Goal: Transaction & Acquisition: Obtain resource

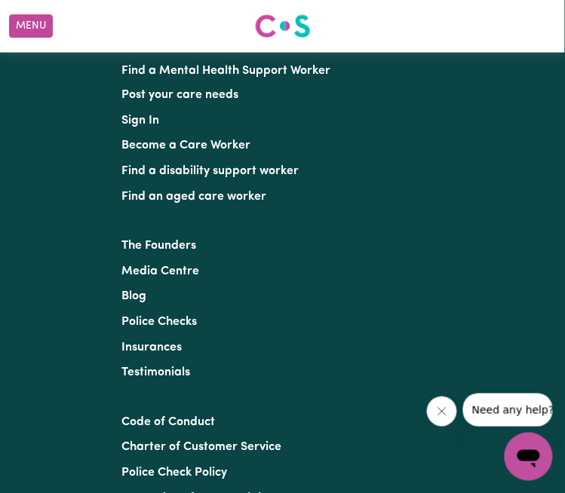
scroll to position [1887, 0]
click at [218, 140] on link "Become a Care Worker" at bounding box center [186, 146] width 129 height 12
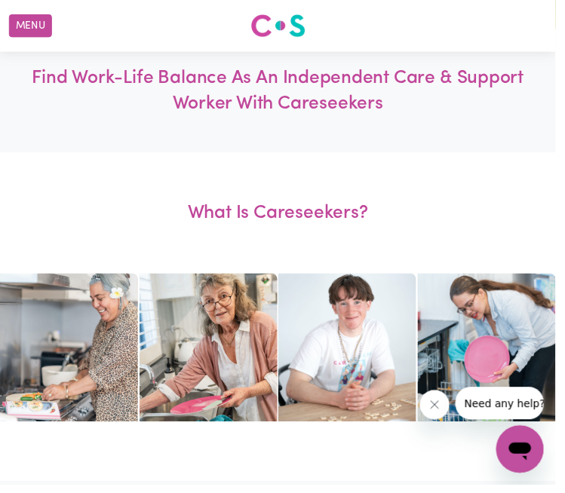
scroll to position [514, 0]
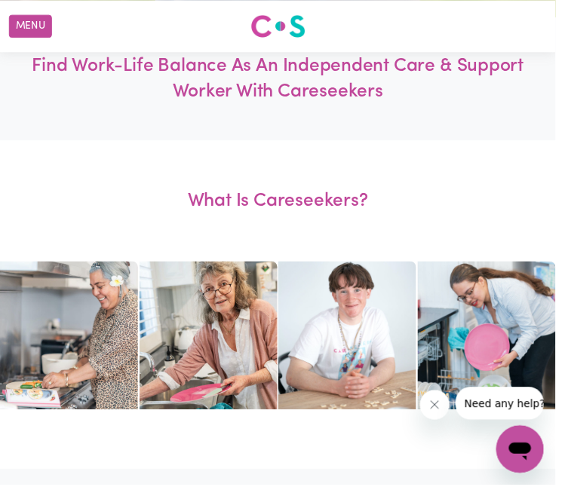
click at [389, 81] on h1 "Find Work-Life Balance As An Independent Care & Support Worker With Careseekers" at bounding box center [282, 80] width 508 height 53
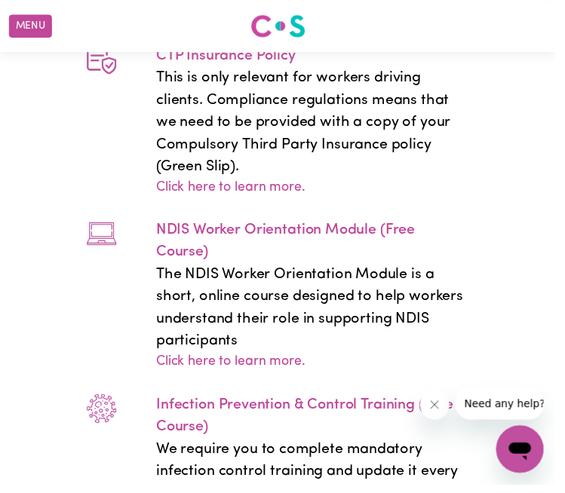
scroll to position [4174, 0]
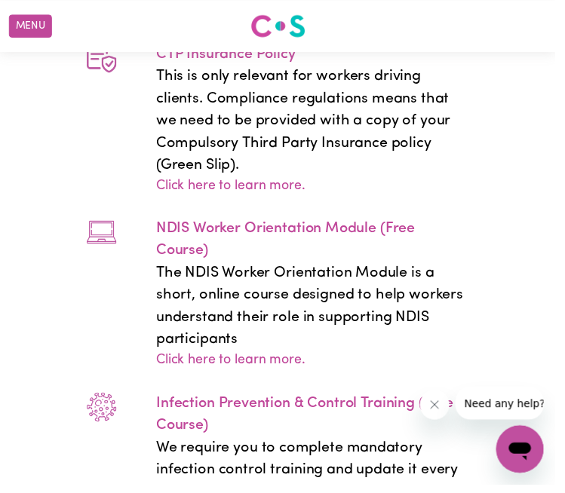
click at [342, 221] on p "NDIS Worker Orientation Module (Free Course)" at bounding box center [318, 243] width 318 height 45
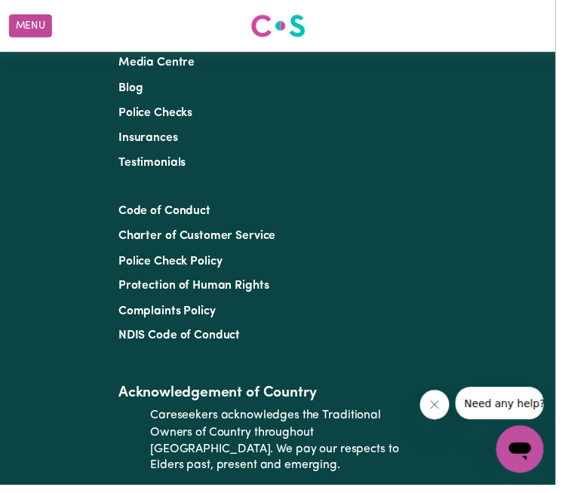
scroll to position [8064, 0]
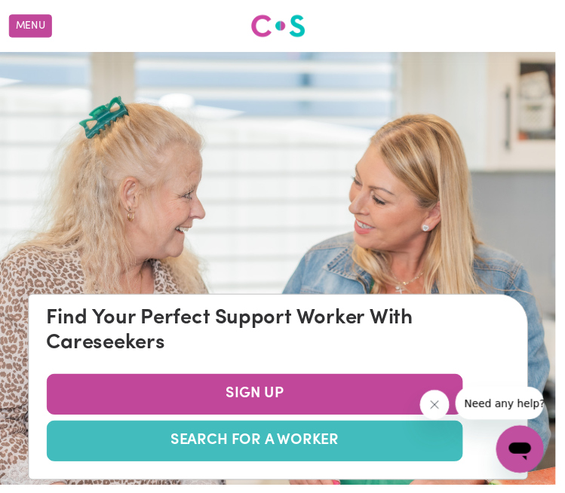
click at [392, 447] on link "SEARCH FOR A WORKER" at bounding box center [259, 448] width 424 height 41
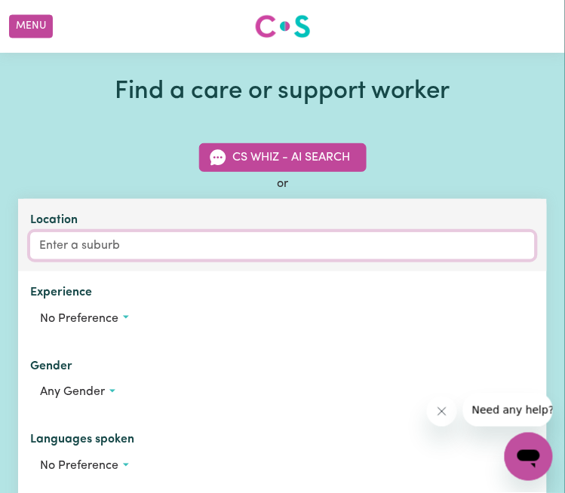
click at [118, 241] on input "Location" at bounding box center [282, 245] width 505 height 27
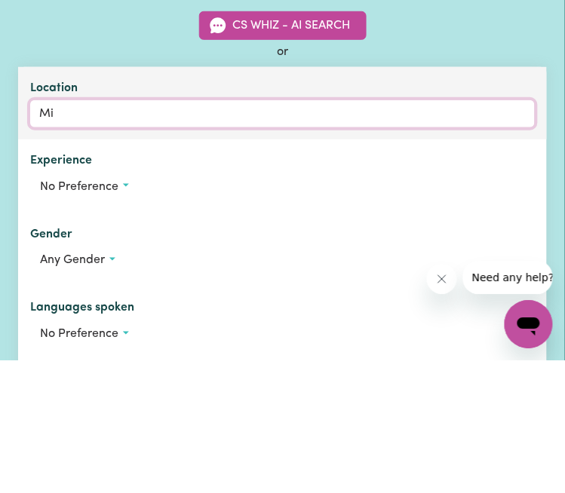
type input "Mit"
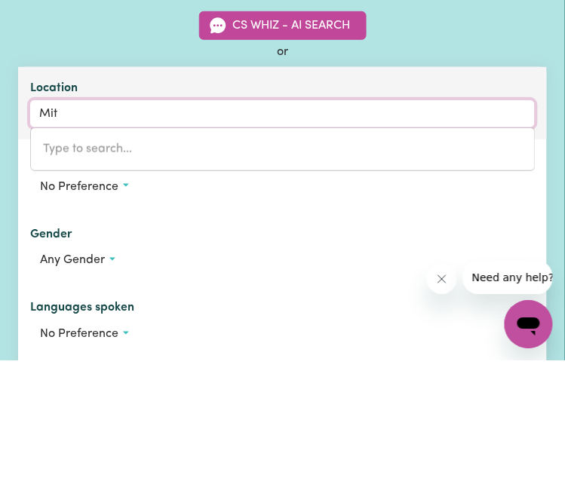
type input "MitCHAM, South Australia, 5062"
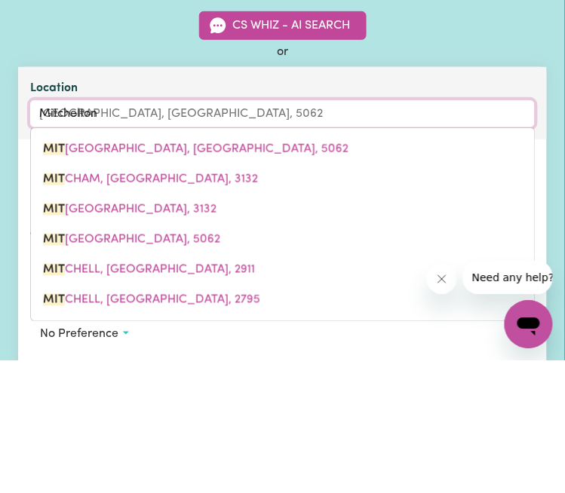
type input "Mitchelton"
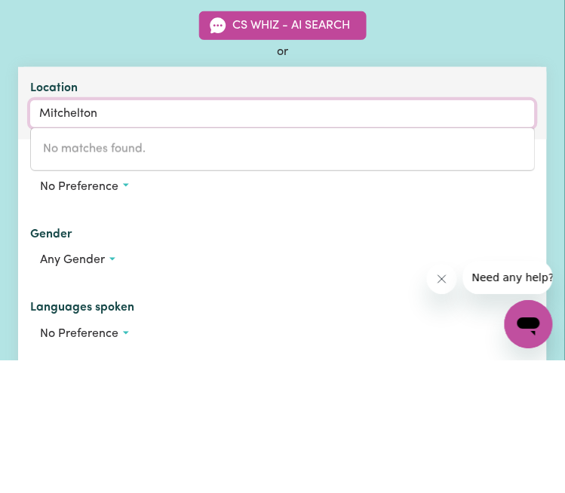
type input "Mitchelton"
type input "Mitchelton, Queensland, 4053"
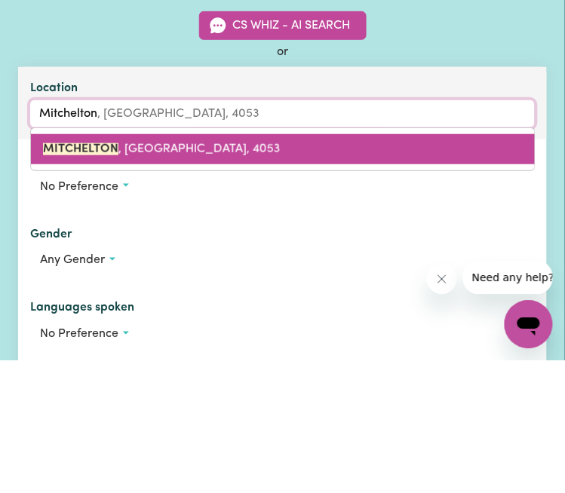
click at [95, 269] on link "MITCHELTON , Queensland, 4053" at bounding box center [283, 281] width 504 height 30
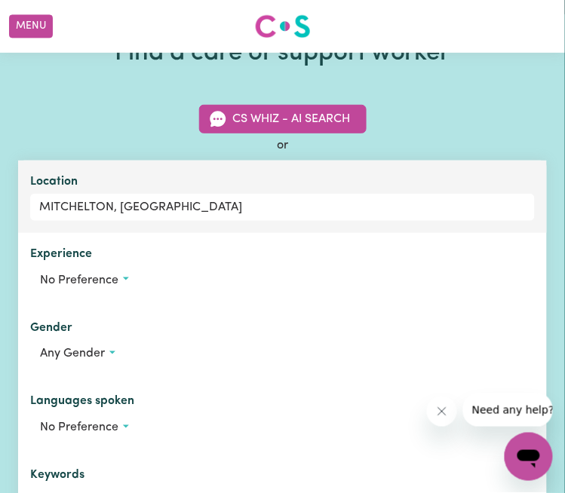
scroll to position [38, 0]
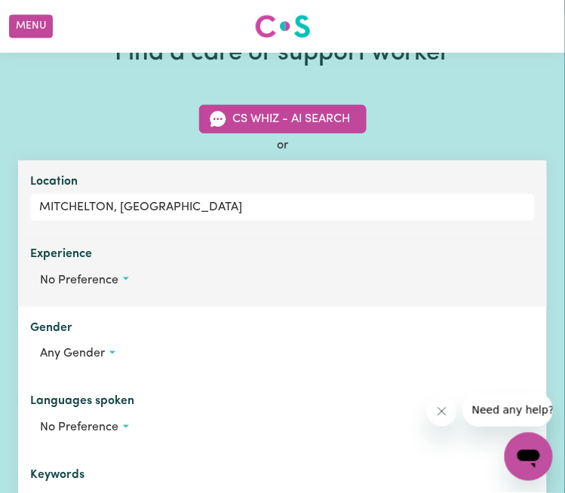
click at [87, 268] on button "No preference" at bounding box center [282, 280] width 505 height 29
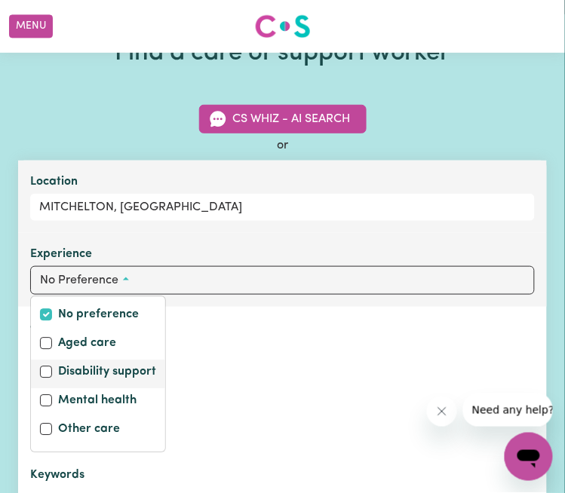
click at [101, 379] on label "Disability support" at bounding box center [107, 373] width 98 height 21
click at [52, 378] on input "Disability support" at bounding box center [46, 372] width 12 height 12
checkbox input "true"
checkbox input "false"
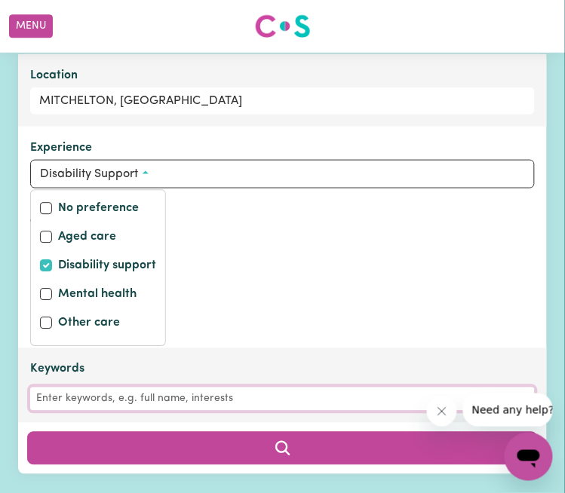
click at [75, 400] on input "Keywords" at bounding box center [282, 399] width 505 height 23
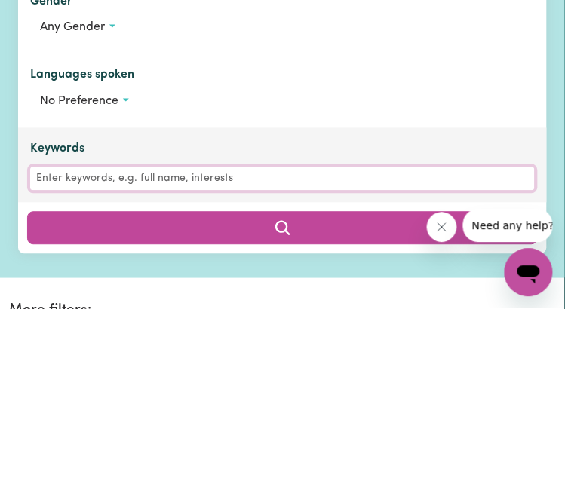
scroll to position [181, 0]
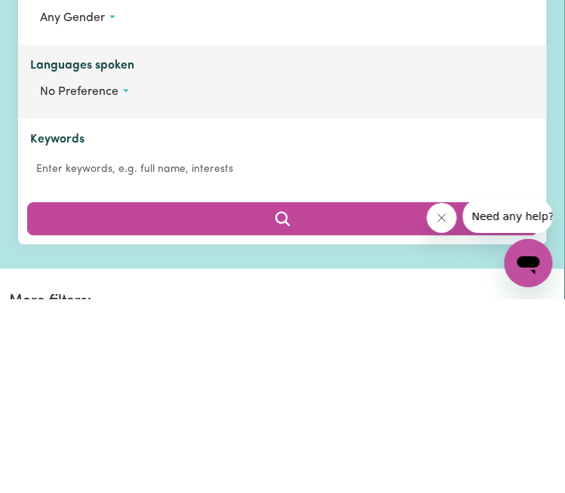
click at [127, 276] on button "No preference" at bounding box center [282, 285] width 505 height 29
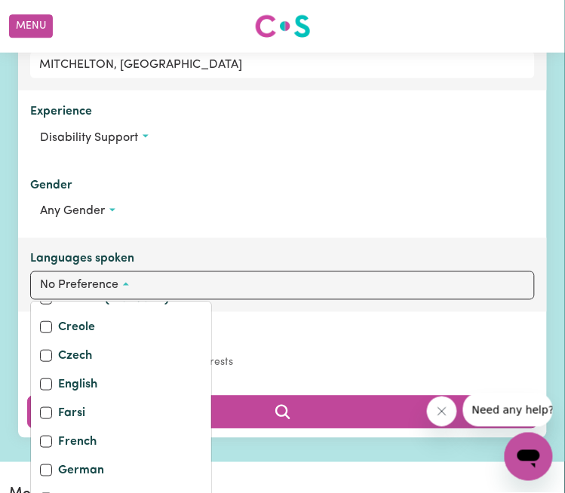
scroll to position [194, 0]
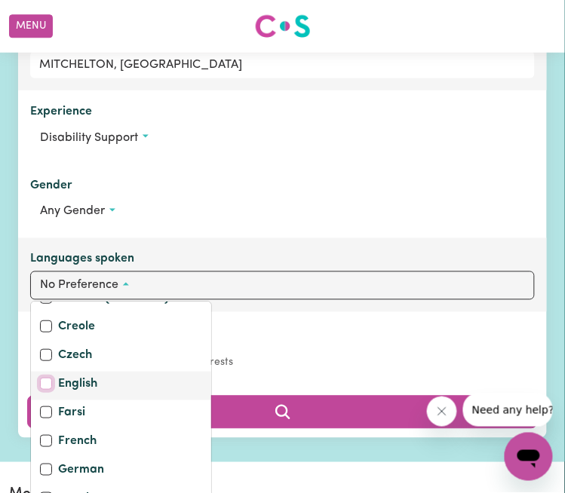
click at [45, 379] on input "English" at bounding box center [46, 384] width 12 height 12
checkbox input "true"
checkbox input "false"
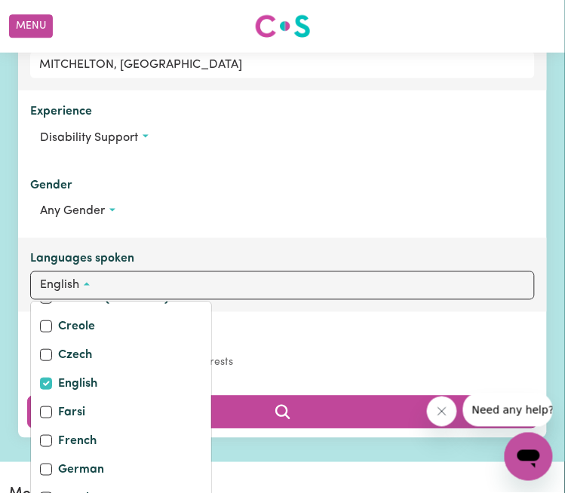
click at [225, 275] on button "English" at bounding box center [282, 285] width 505 height 29
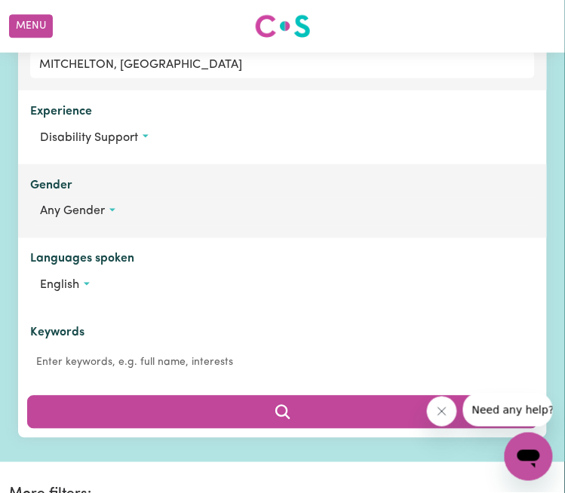
click at [82, 198] on button "Any gender" at bounding box center [282, 212] width 505 height 29
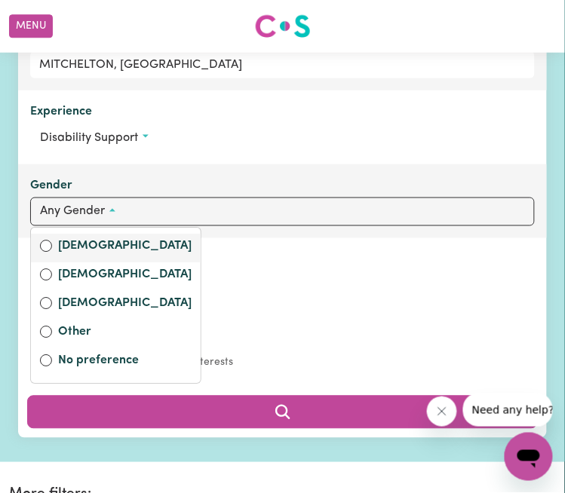
click at [100, 244] on label "Female" at bounding box center [124, 247] width 133 height 21
click at [52, 244] on input "Female" at bounding box center [46, 246] width 12 height 12
radio input "true"
click at [466, 204] on button "female" at bounding box center [282, 212] width 505 height 29
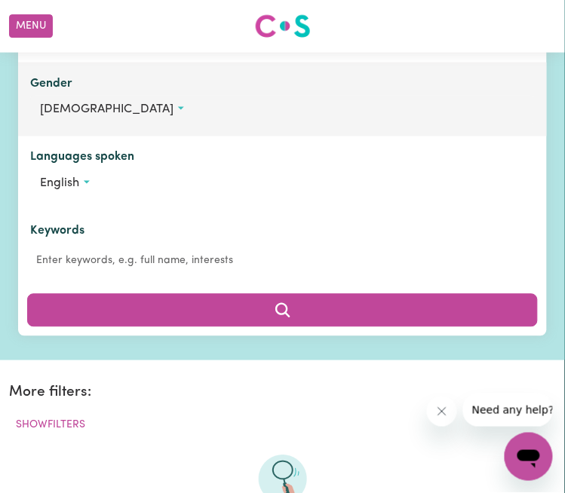
scroll to position [284, 0]
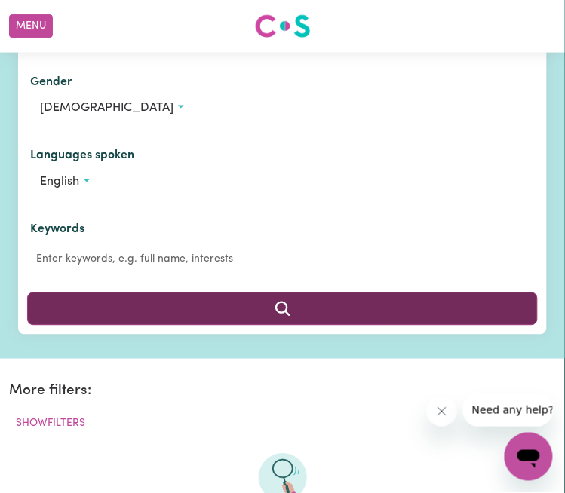
click at [382, 293] on button "Search" at bounding box center [282, 309] width 511 height 33
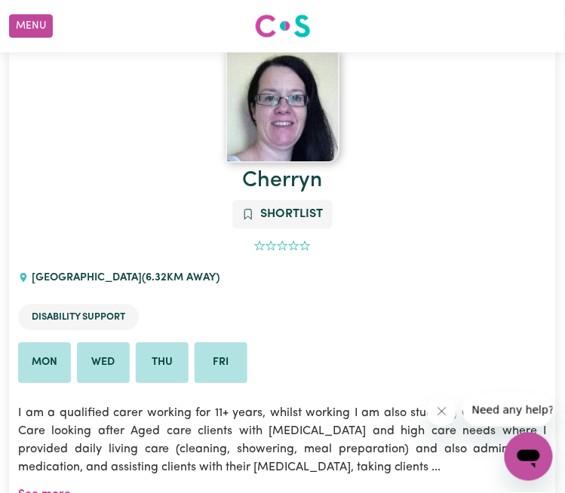
scroll to position [2753, 0]
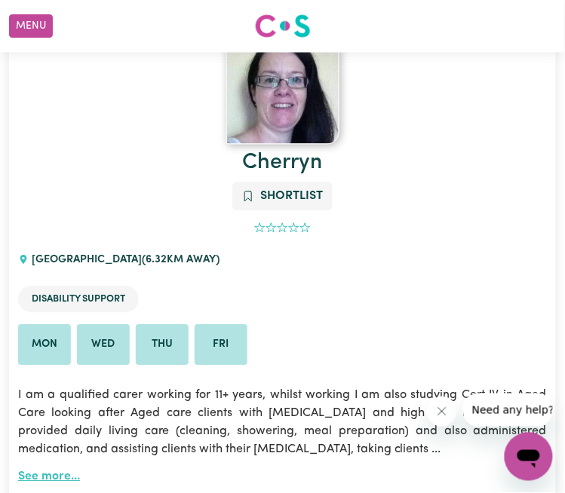
click at [27, 471] on link "See more..." at bounding box center [49, 477] width 62 height 12
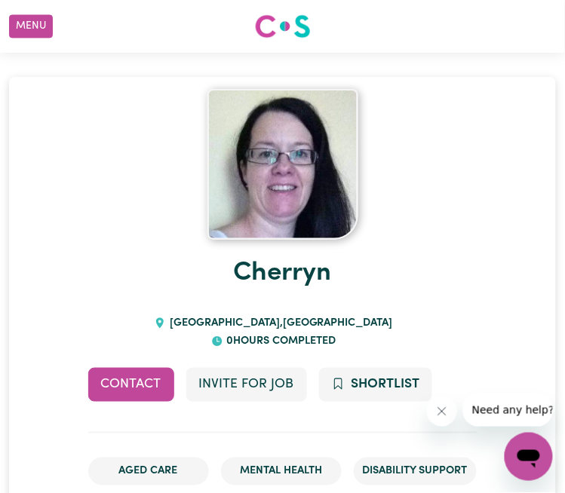
click at [303, 172] on img at bounding box center [282, 164] width 151 height 151
click at [274, 251] on h1 "Cherryn" at bounding box center [282, 274] width 389 height 68
click at [130, 368] on button "Contact" at bounding box center [131, 384] width 86 height 33
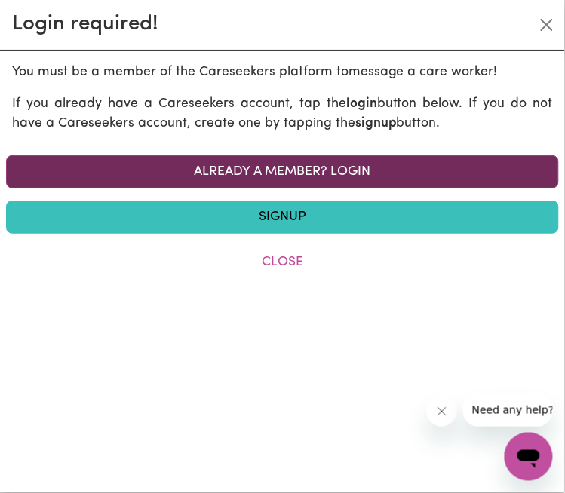
click at [399, 168] on link "Already a member? Login" at bounding box center [282, 171] width 553 height 33
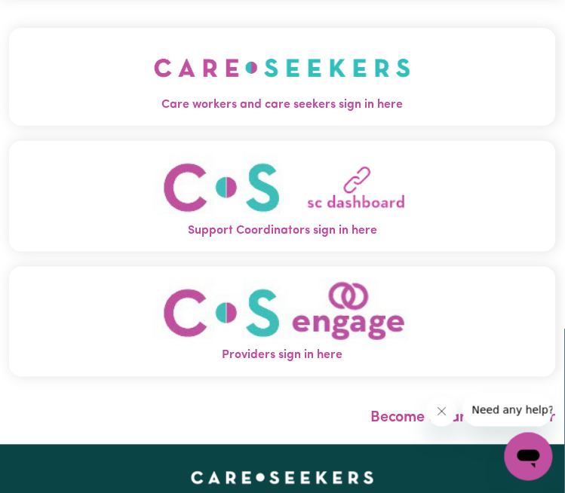
scroll to position [60, 0]
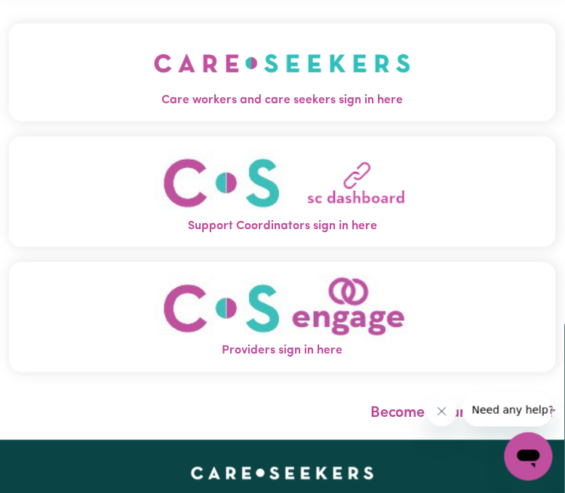
click at [342, 60] on img "Care workers and care seekers sign in here" at bounding box center [282, 63] width 257 height 56
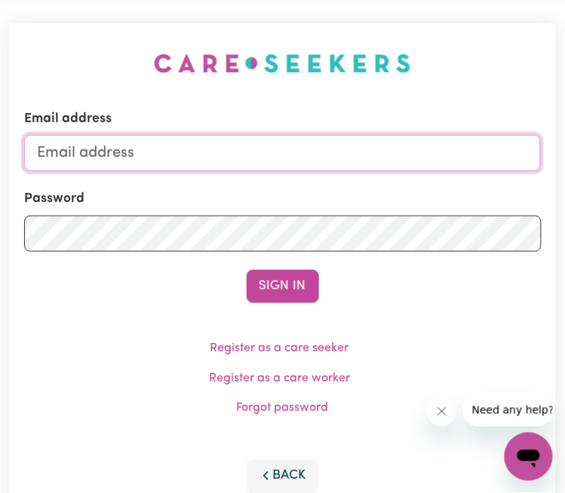
click at [95, 152] on input "Email address" at bounding box center [282, 153] width 517 height 36
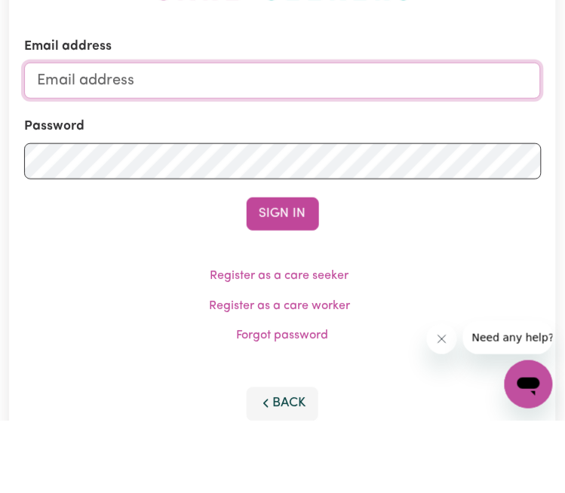
type input "carolinelaracy@hotmail.com"
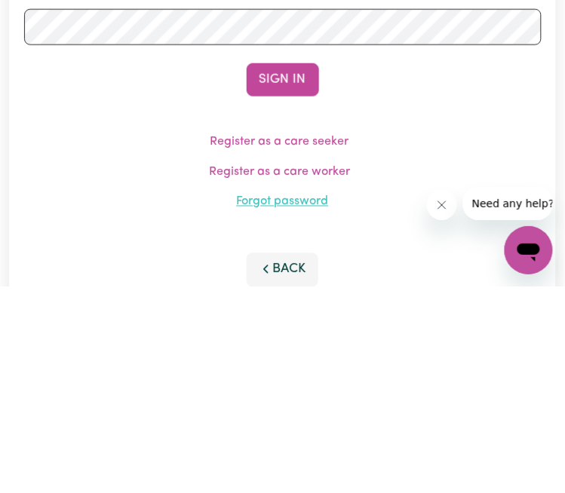
click at [304, 404] on link "Forgot password" at bounding box center [283, 409] width 92 height 12
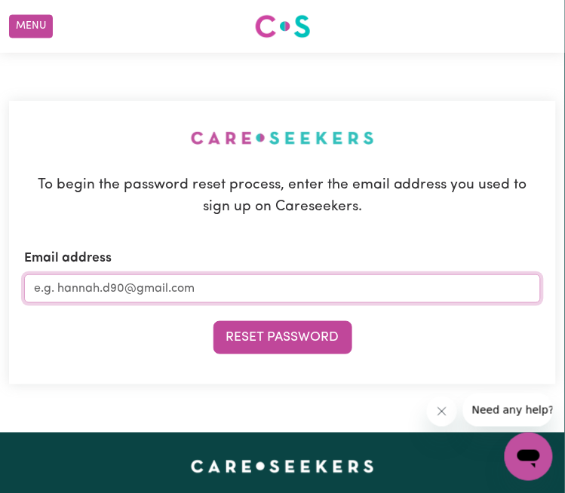
click at [376, 282] on input "Email address" at bounding box center [282, 289] width 517 height 29
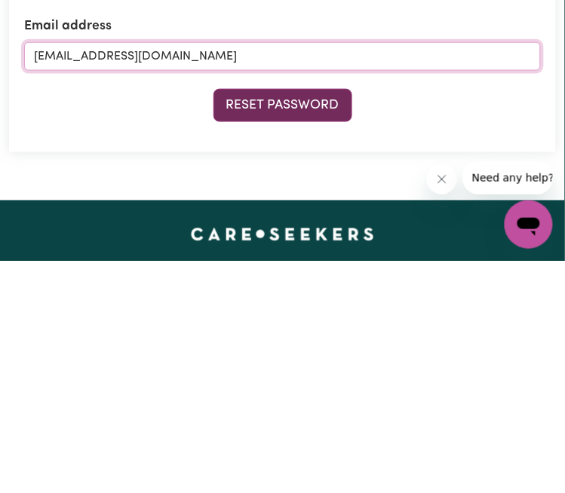
type input "carolinelaracy@hotmail.com"
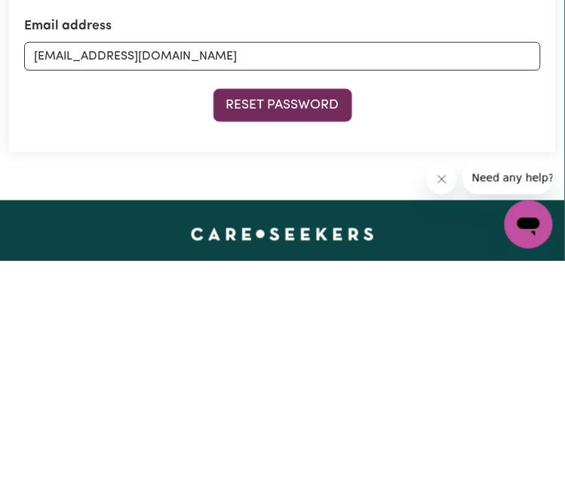
click at [299, 335] on button "Reset Password" at bounding box center [282, 337] width 139 height 33
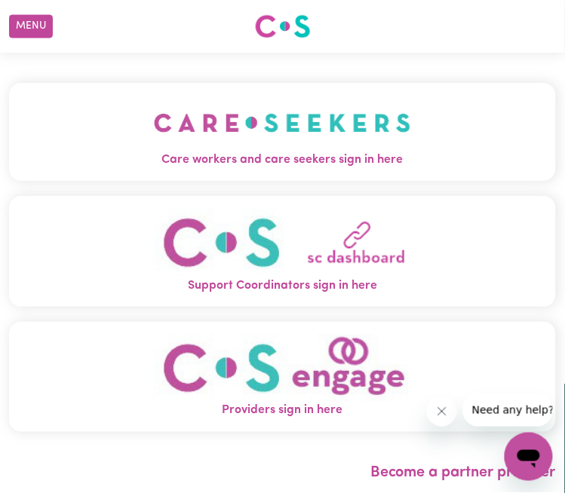
click at [332, 140] on img "Care workers and care seekers sign in here" at bounding box center [282, 123] width 257 height 56
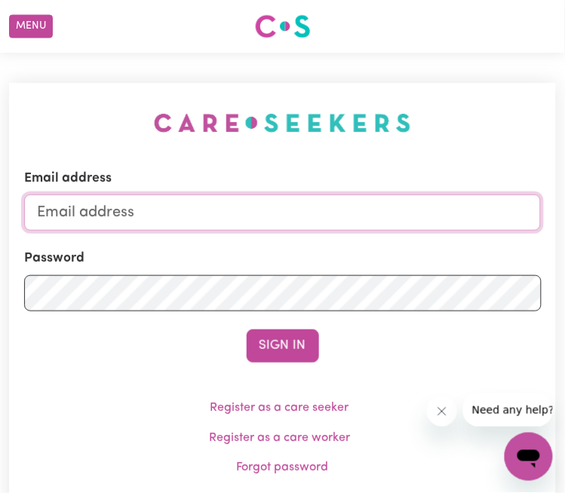
click at [385, 204] on input "Email address" at bounding box center [282, 213] width 517 height 36
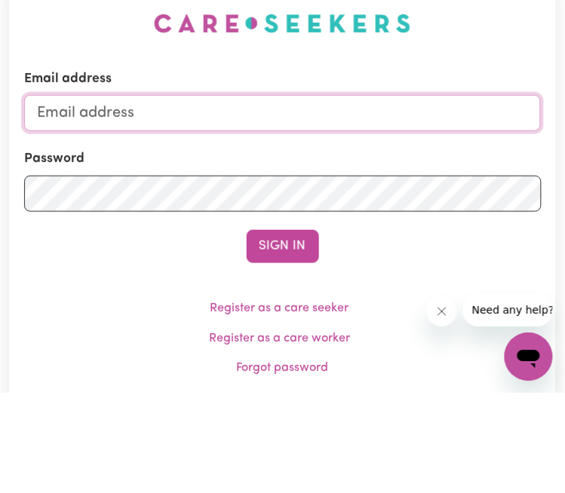
type input "carolinelaracy@hotmail.com"
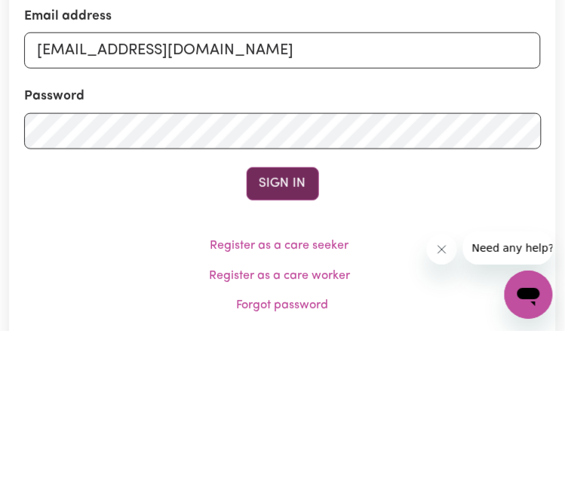
click at [287, 358] on button "Sign In" at bounding box center [283, 346] width 72 height 33
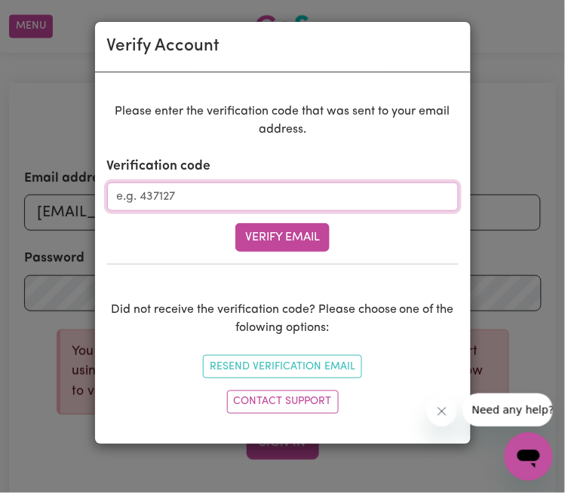
click at [396, 189] on input "Verification code" at bounding box center [282, 197] width 351 height 29
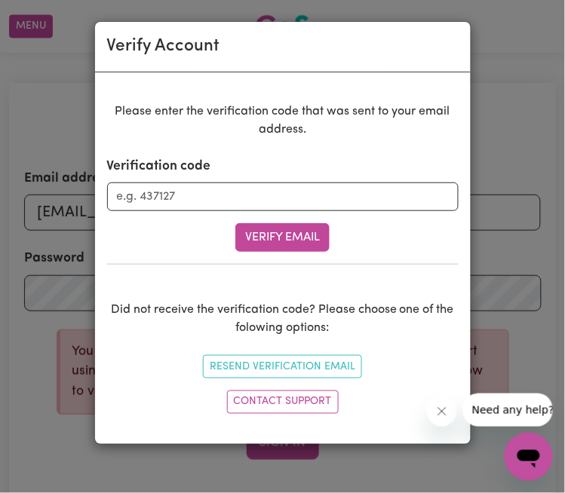
click at [64, 103] on div "Verify Account Please enter the verification code that was sent to your email a…" at bounding box center [282, 246] width 565 height 493
